Goal: Information Seeking & Learning: Learn about a topic

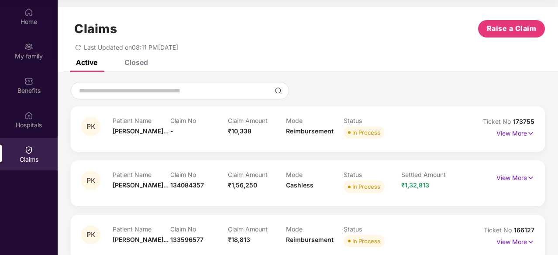
scroll to position [14, 0]
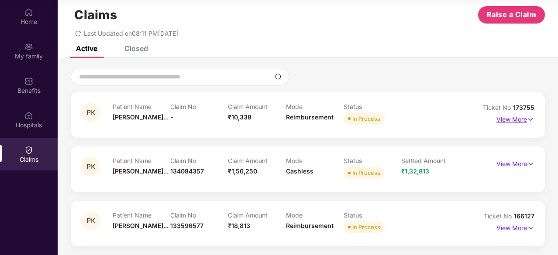
click at [508, 119] on p "View More" at bounding box center [516, 119] width 38 height 12
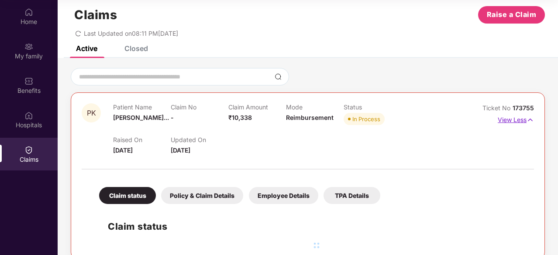
click at [508, 119] on p "View Less" at bounding box center [516, 119] width 36 height 12
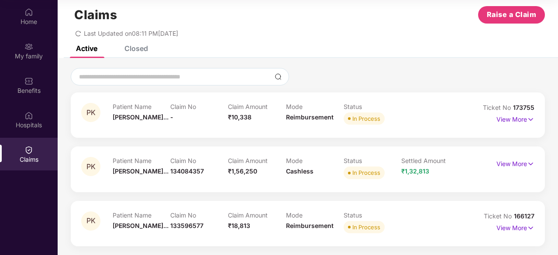
click at [408, 77] on div at bounding box center [308, 76] width 474 height 17
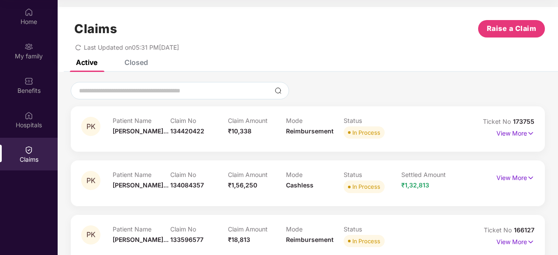
scroll to position [14, 0]
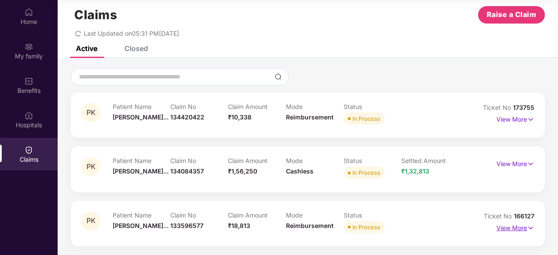
click at [504, 230] on p "View More" at bounding box center [516, 227] width 38 height 12
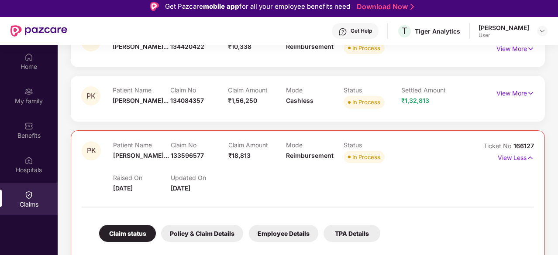
scroll to position [131, 0]
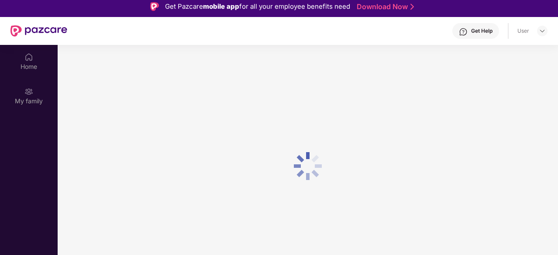
scroll to position [4, 0]
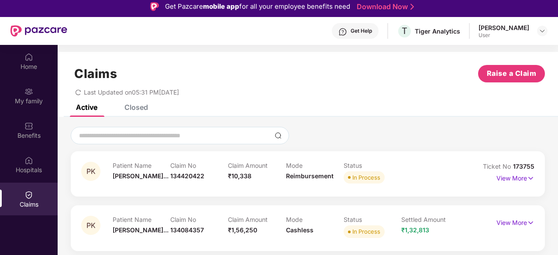
scroll to position [14, 0]
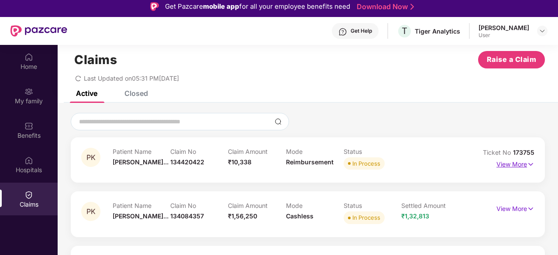
click at [506, 168] on p "View More" at bounding box center [516, 164] width 38 height 12
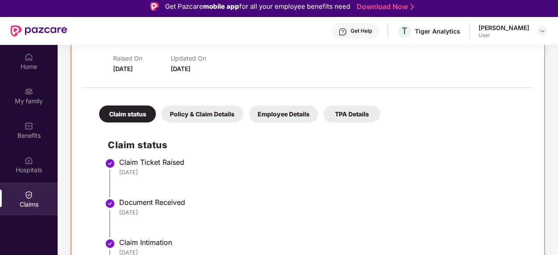
scroll to position [128, 0]
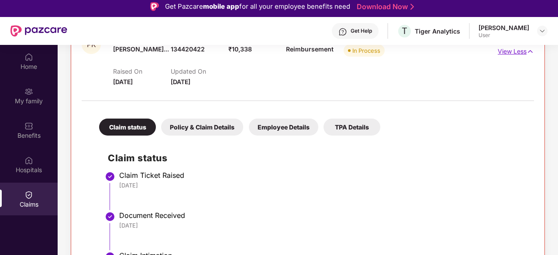
click at [509, 49] on p "View Less" at bounding box center [516, 51] width 36 height 12
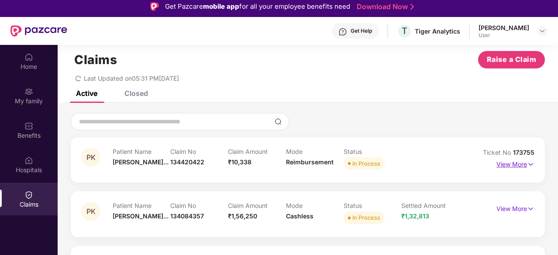
scroll to position [14, 0]
